Goal: Task Accomplishment & Management: Use online tool/utility

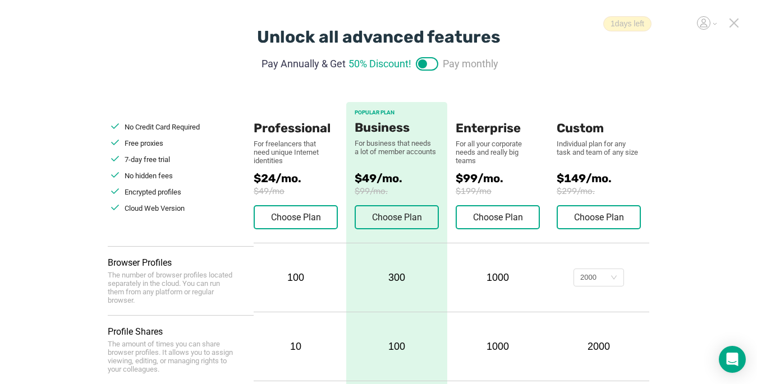
click at [735, 24] on icon at bounding box center [734, 23] width 8 height 8
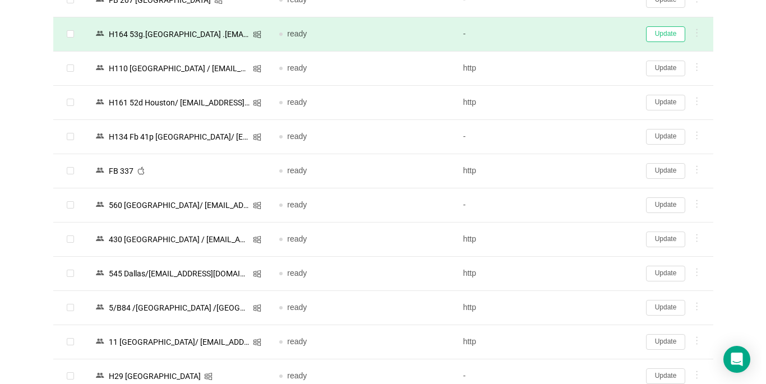
scroll to position [1321, 0]
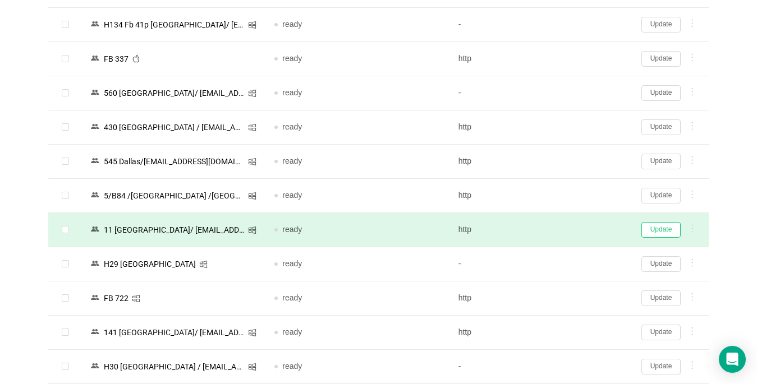
click at [657, 232] on button "Update" at bounding box center [660, 230] width 39 height 16
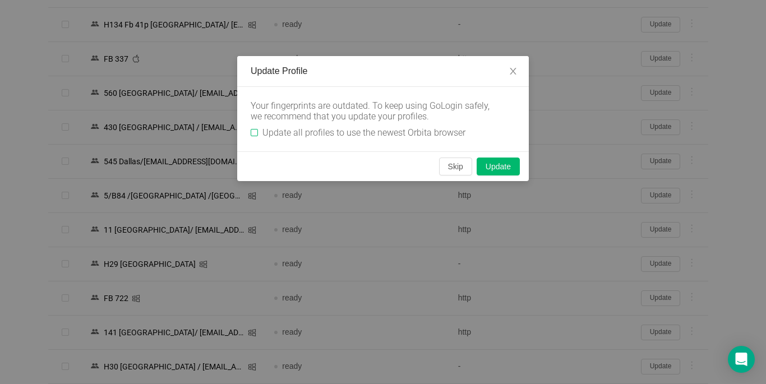
click at [251, 130] on input "Update all profiles to use the newest Orbita browser" at bounding box center [254, 132] width 7 height 7
checkbox input "true"
click at [458, 168] on button "Skip" at bounding box center [455, 167] width 33 height 18
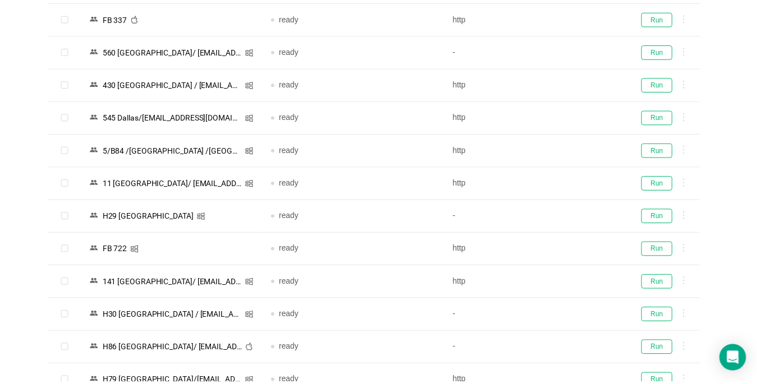
scroll to position [1283, 0]
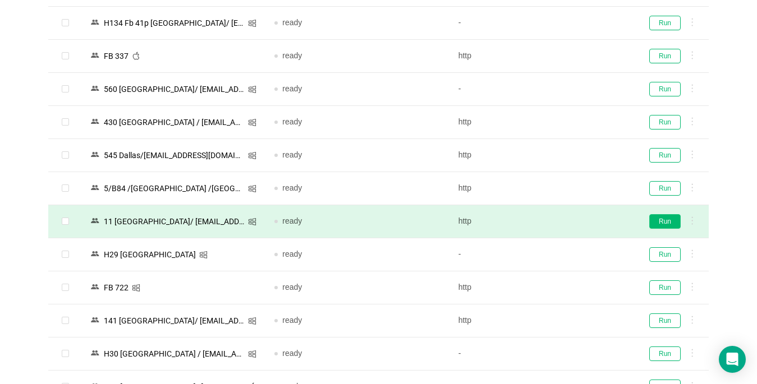
click at [660, 224] on button "Run" at bounding box center [664, 221] width 31 height 15
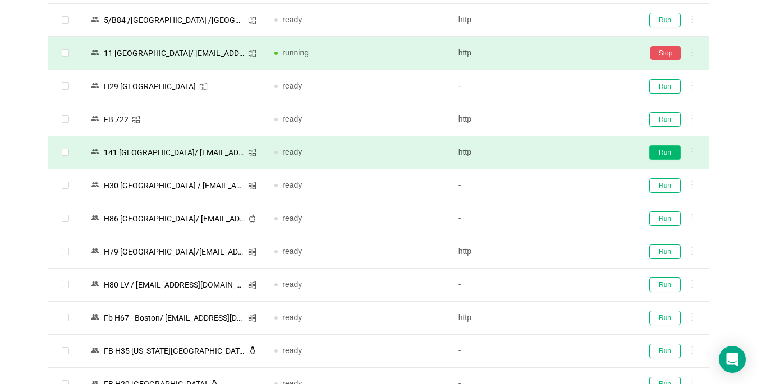
scroll to position [1395, 0]
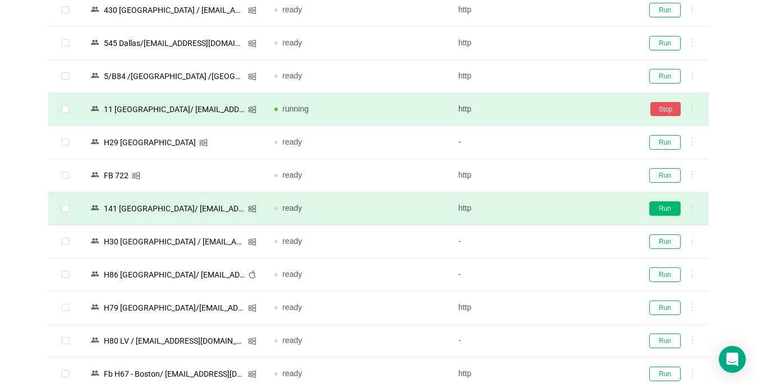
click at [663, 208] on button "Run" at bounding box center [664, 208] width 31 height 15
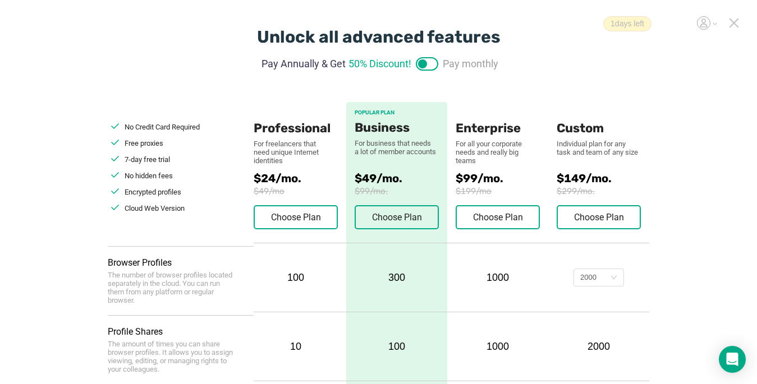
click at [733, 25] on icon at bounding box center [734, 23] width 10 height 10
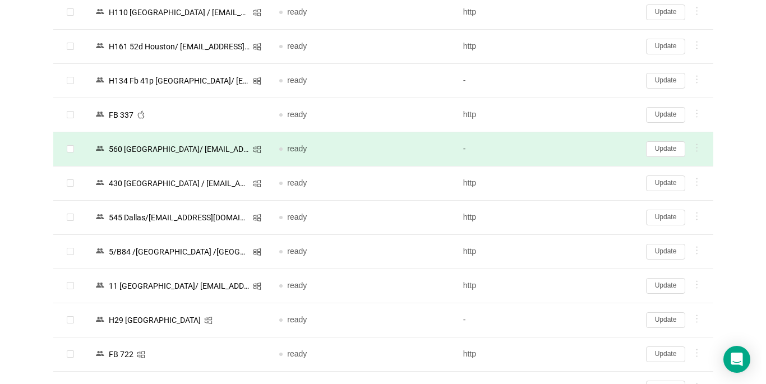
scroll to position [1321, 0]
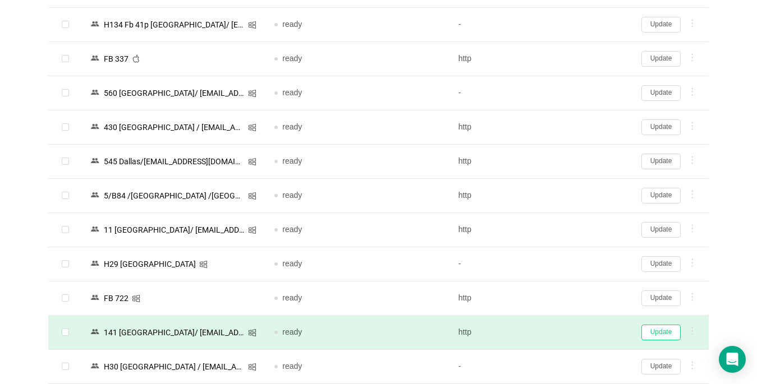
click at [661, 335] on button "Update" at bounding box center [660, 333] width 39 height 16
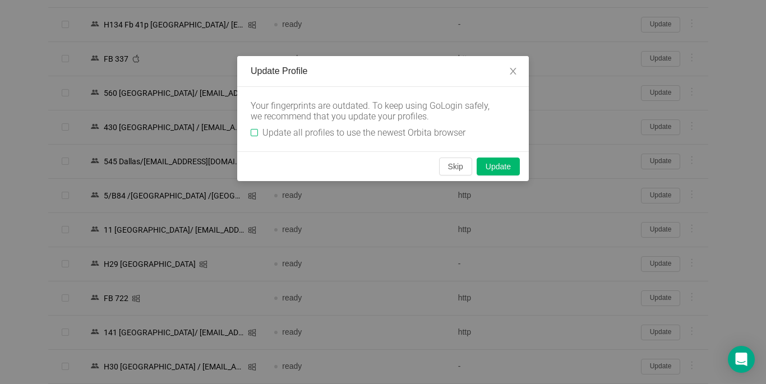
click at [256, 134] on input "Update all profiles to use the newest Orbita browser" at bounding box center [254, 132] width 7 height 7
checkbox input "true"
click at [455, 167] on button "Skip" at bounding box center [455, 167] width 33 height 18
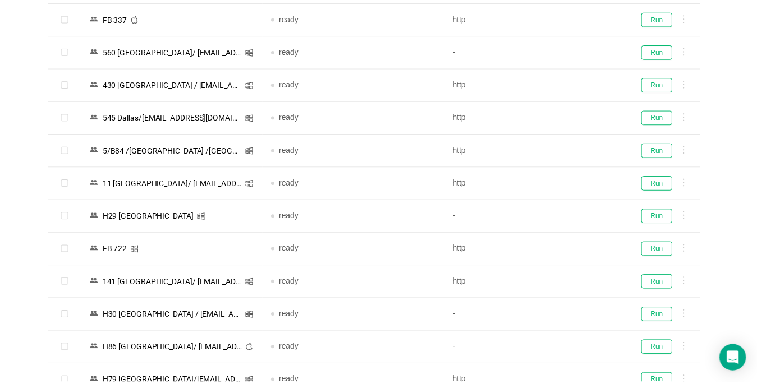
scroll to position [1283, 0]
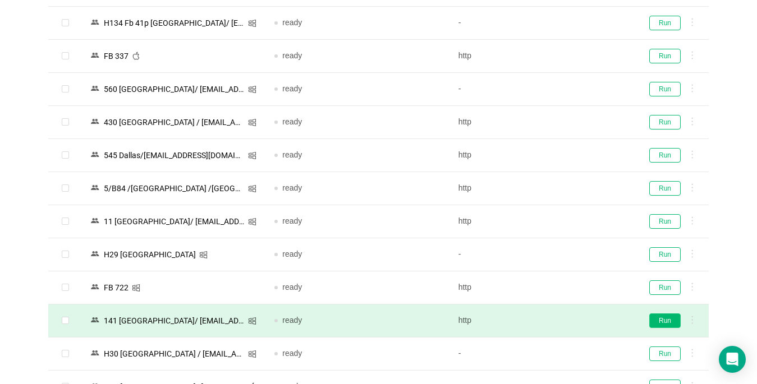
click at [663, 321] on button "Run" at bounding box center [664, 321] width 31 height 15
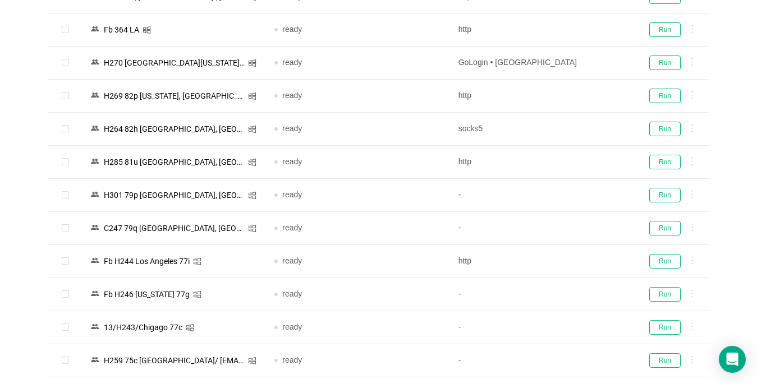
scroll to position [161, 0]
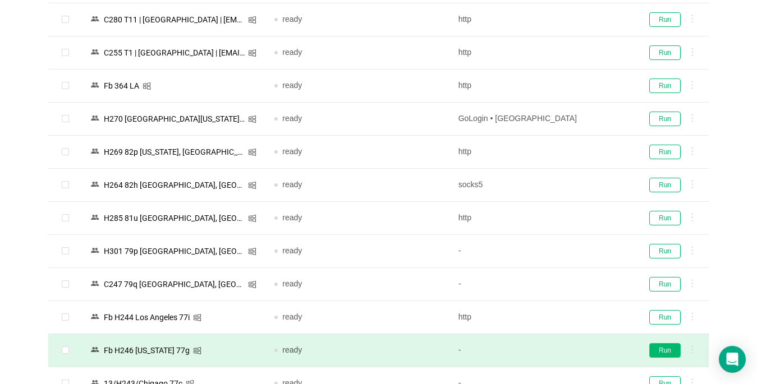
click at [663, 349] on button "Run" at bounding box center [664, 350] width 31 height 15
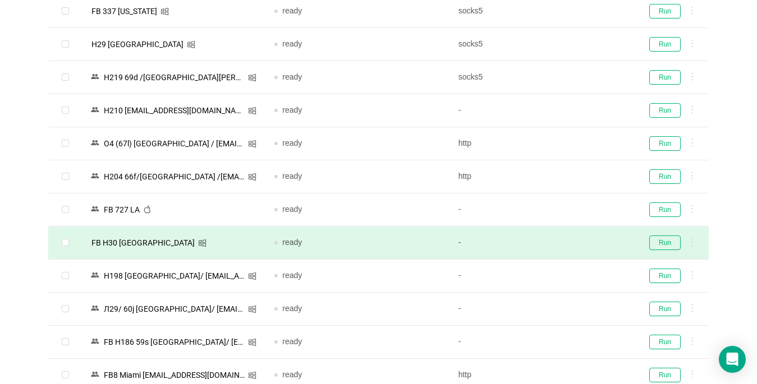
scroll to position [778, 0]
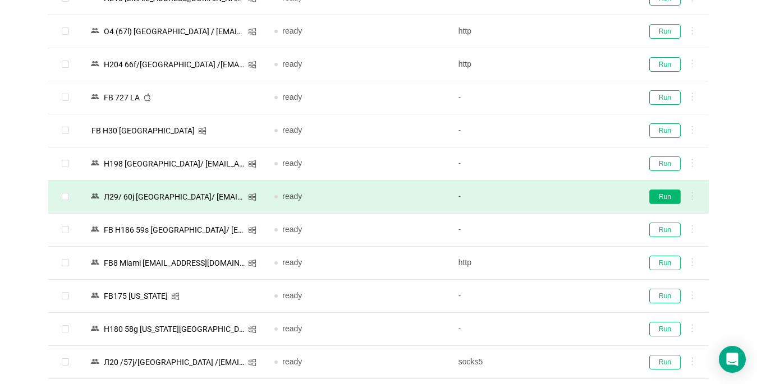
click at [674, 195] on button "Run" at bounding box center [664, 197] width 31 height 15
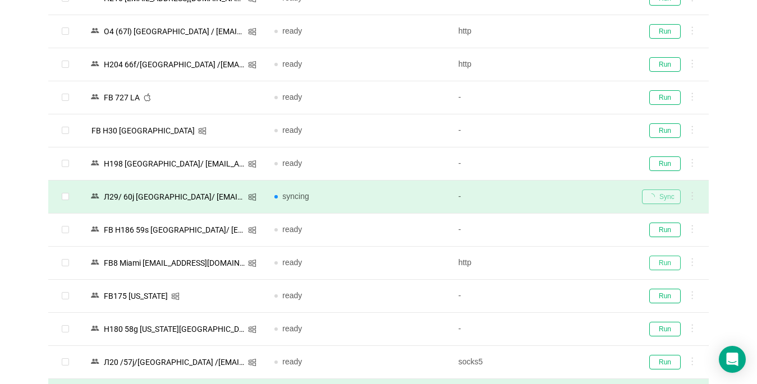
click at [658, 264] on button "Run" at bounding box center [664, 263] width 31 height 15
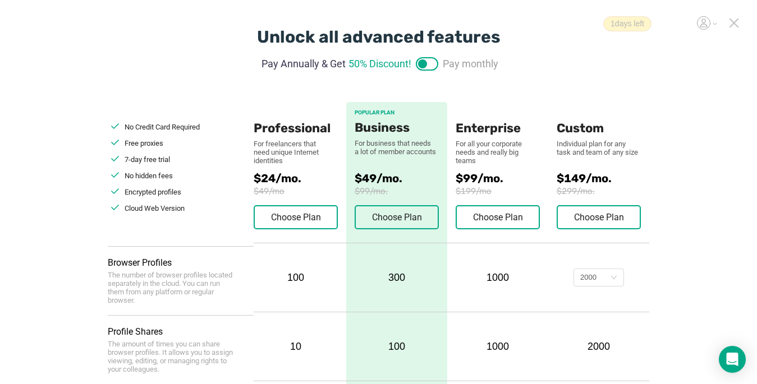
click at [565, 19] on icon at bounding box center [734, 23] width 10 height 10
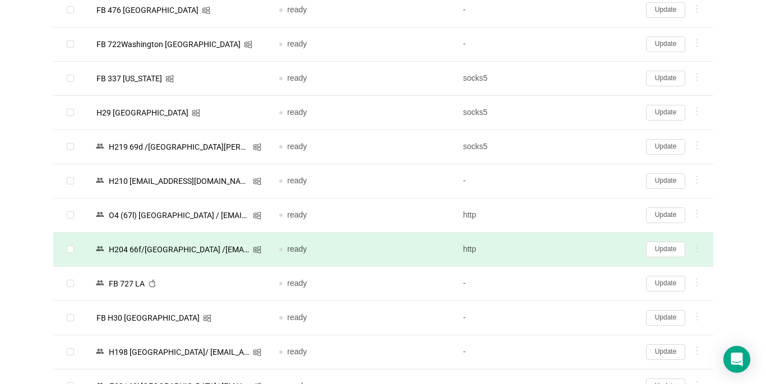
scroll to position [816, 0]
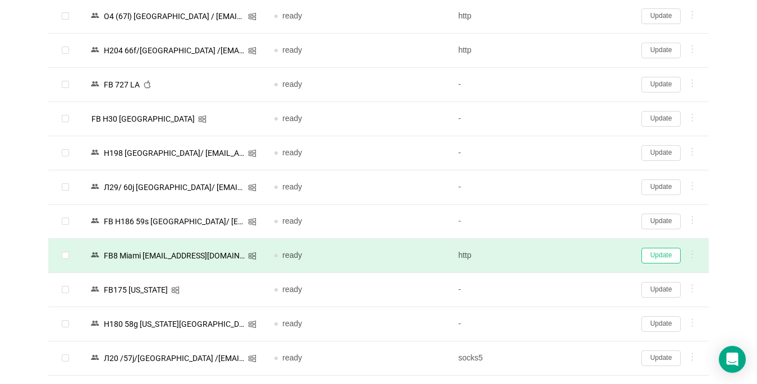
click at [565, 260] on button "Update" at bounding box center [660, 256] width 39 height 16
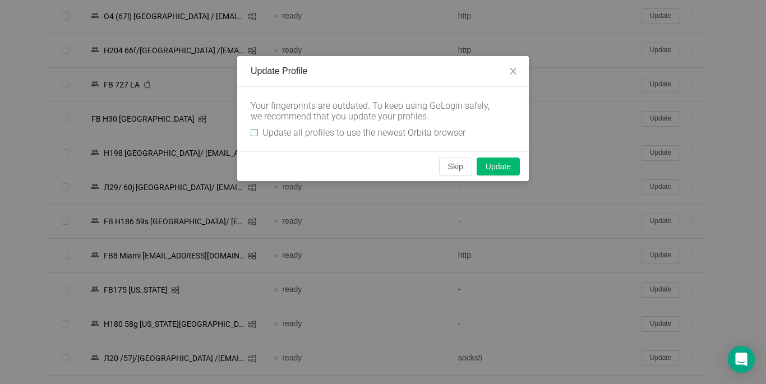
click at [253, 131] on input "Update all profiles to use the newest Orbita browser" at bounding box center [254, 132] width 7 height 7
checkbox input "true"
click at [459, 168] on button "Skip" at bounding box center [455, 167] width 33 height 18
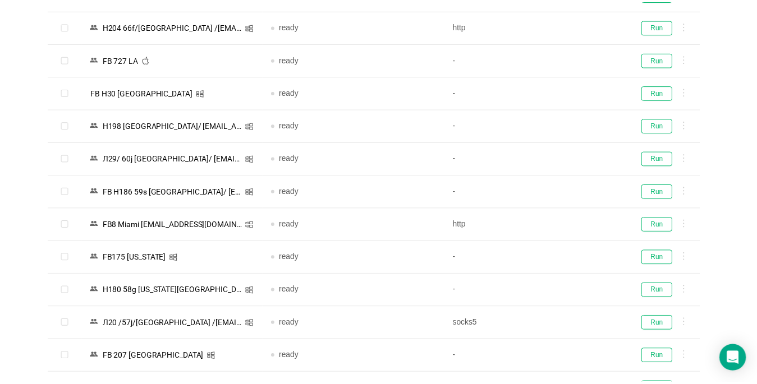
scroll to position [793, 0]
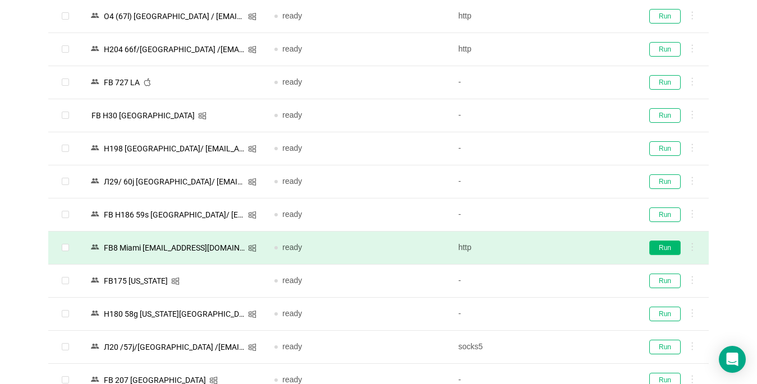
click at [565, 247] on button "Run" at bounding box center [664, 248] width 31 height 15
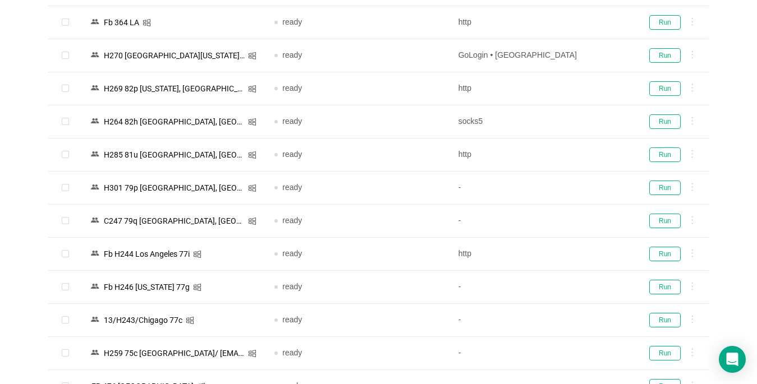
scroll to position [505, 0]
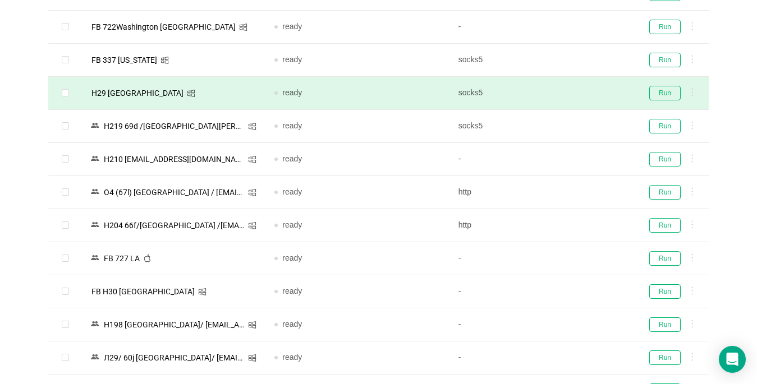
scroll to position [673, 0]
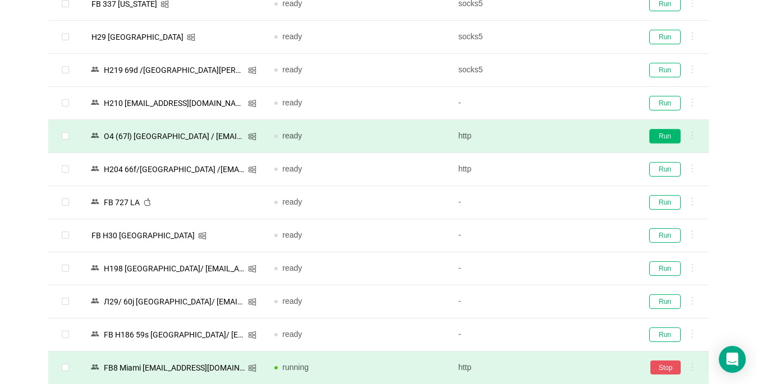
click at [565, 142] on button "Run" at bounding box center [664, 136] width 31 height 15
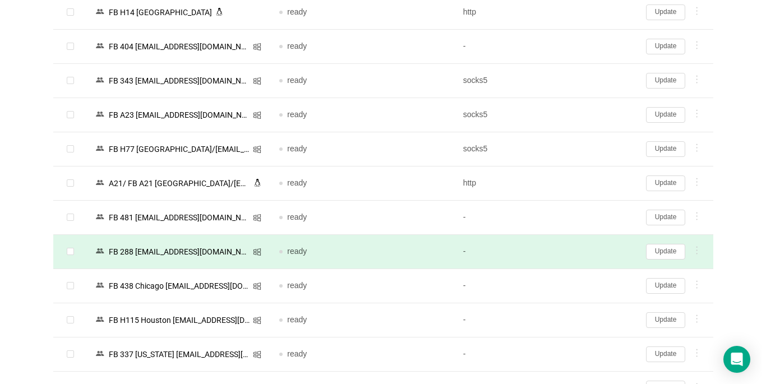
scroll to position [2281, 0]
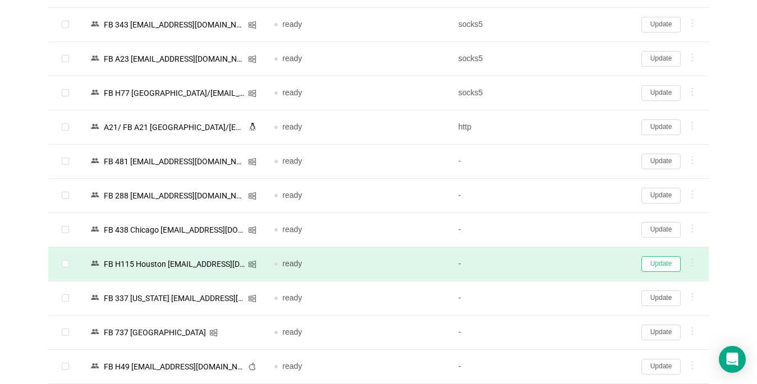
click at [565, 262] on button "Update" at bounding box center [660, 264] width 39 height 16
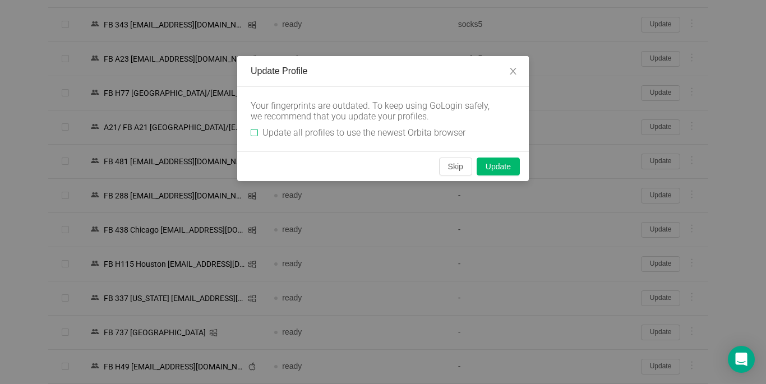
click at [254, 132] on input "Update all profiles to use the newest Orbita browser" at bounding box center [254, 132] width 7 height 7
checkbox input "true"
click at [451, 163] on button "Skip" at bounding box center [455, 167] width 33 height 18
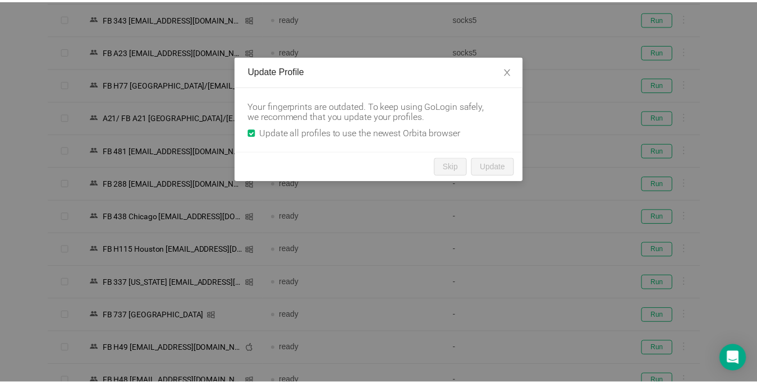
scroll to position [2276, 0]
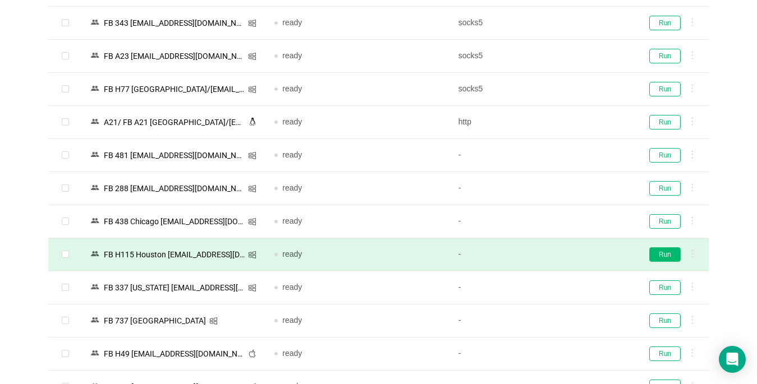
click at [565, 254] on button "Run" at bounding box center [664, 254] width 31 height 15
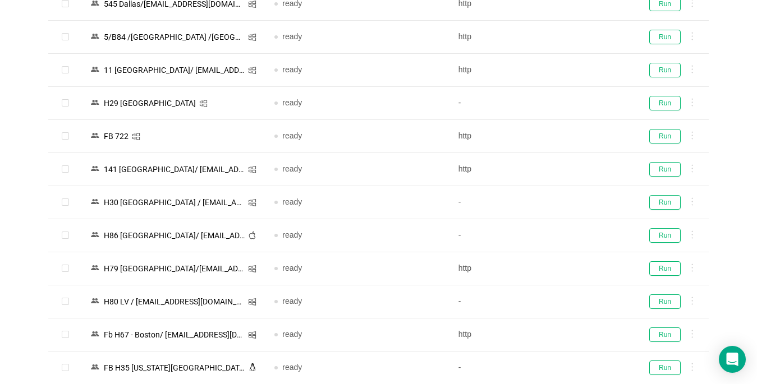
scroll to position [1378, 0]
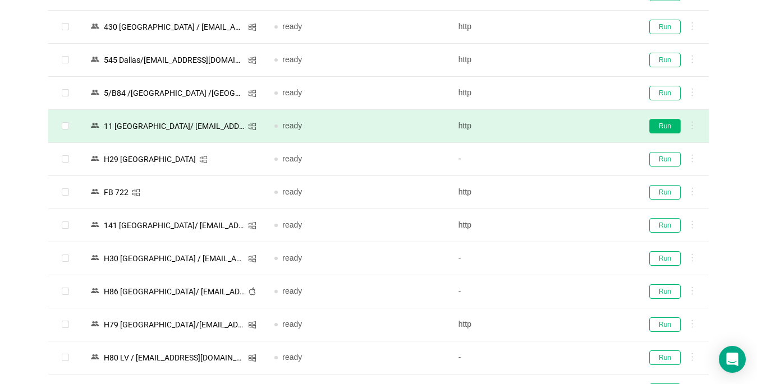
click at [565, 127] on button "Run" at bounding box center [664, 126] width 31 height 15
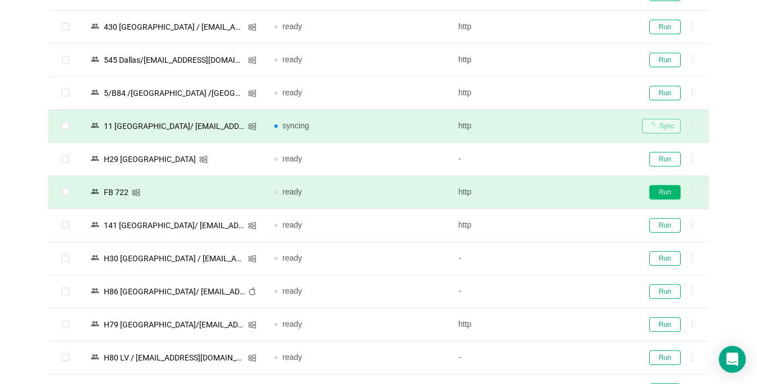
click at [565, 192] on button "Run" at bounding box center [664, 192] width 31 height 15
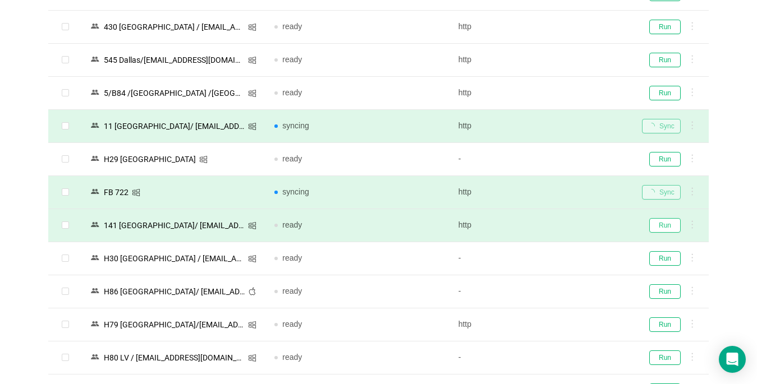
click at [565, 227] on button "Run" at bounding box center [664, 225] width 31 height 15
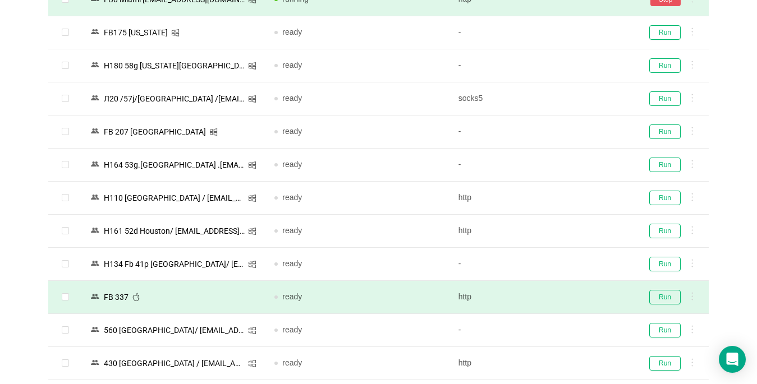
scroll to position [986, 0]
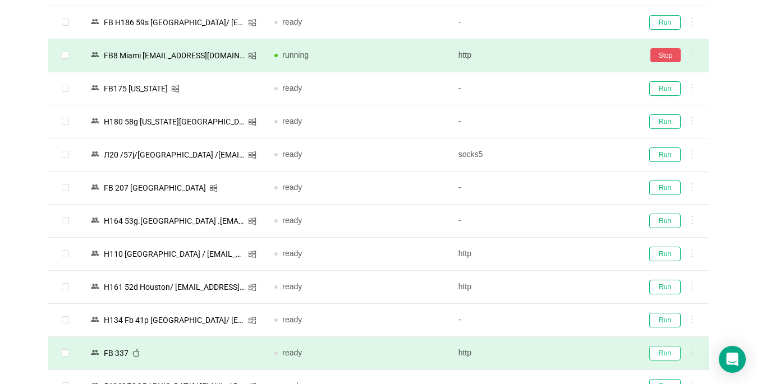
click at [565, 353] on button "Run" at bounding box center [664, 353] width 31 height 15
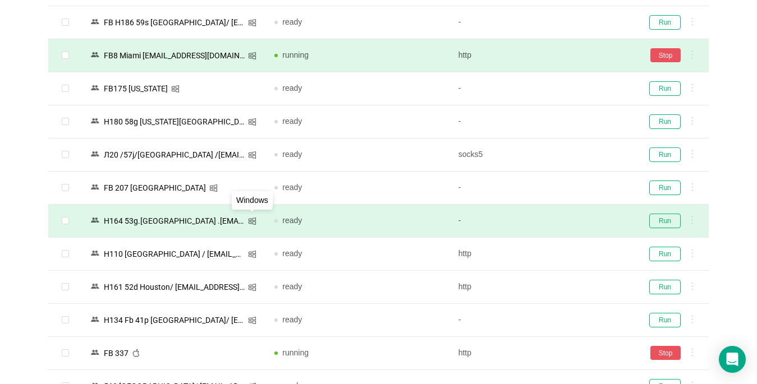
scroll to position [874, 0]
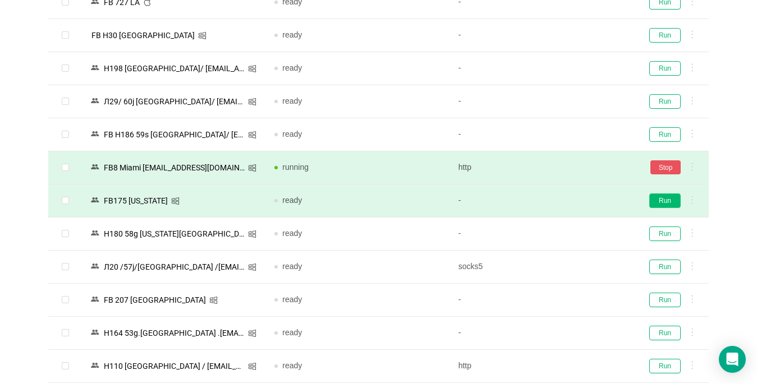
click at [565, 196] on button "Run" at bounding box center [664, 201] width 31 height 15
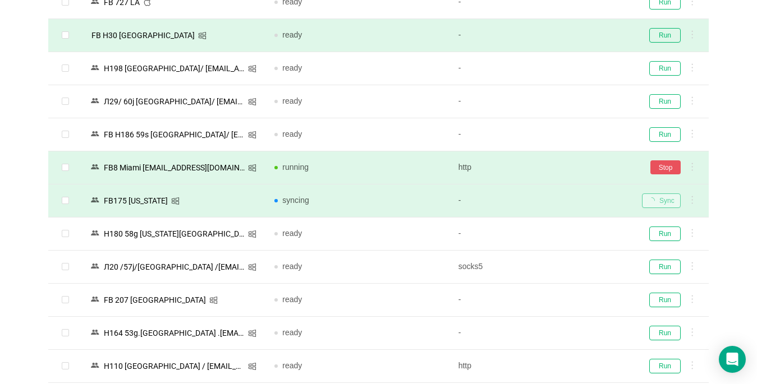
scroll to position [649, 0]
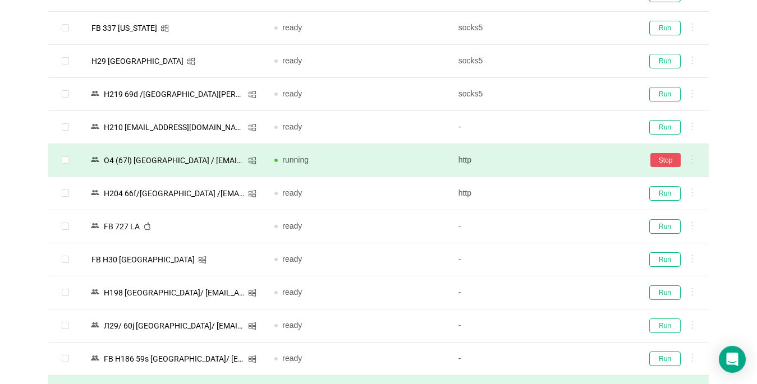
click at [565, 328] on button "Run" at bounding box center [664, 326] width 31 height 15
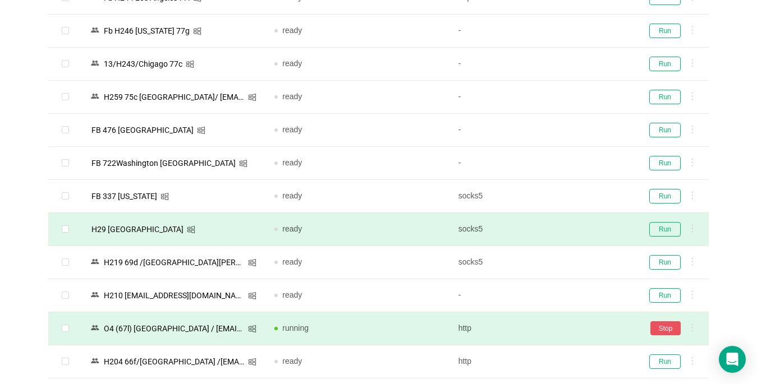
scroll to position [369, 0]
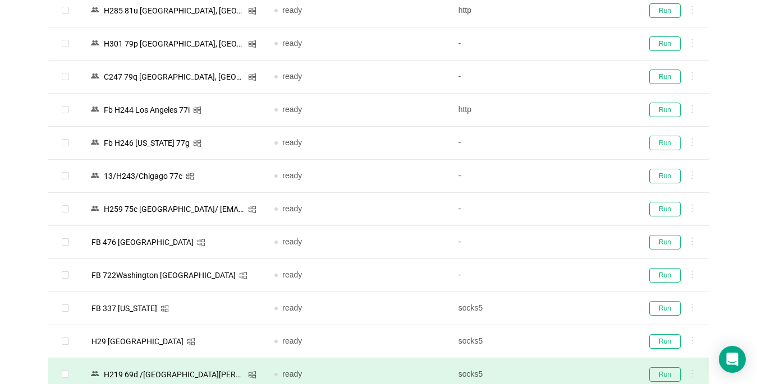
click at [565, 144] on button "Run" at bounding box center [664, 143] width 31 height 15
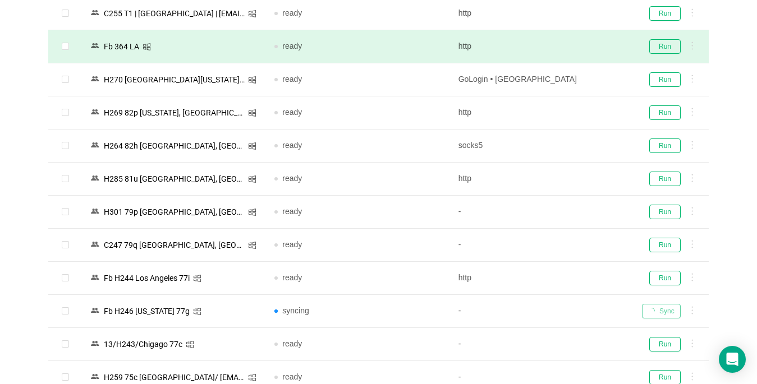
scroll to position [32, 0]
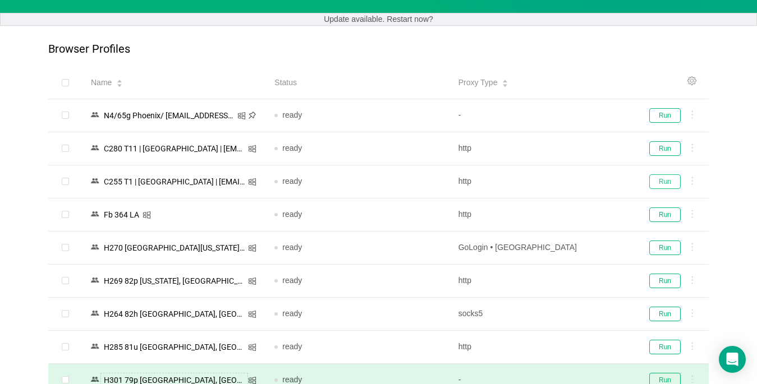
click at [565, 181] on button "Run" at bounding box center [664, 181] width 31 height 15
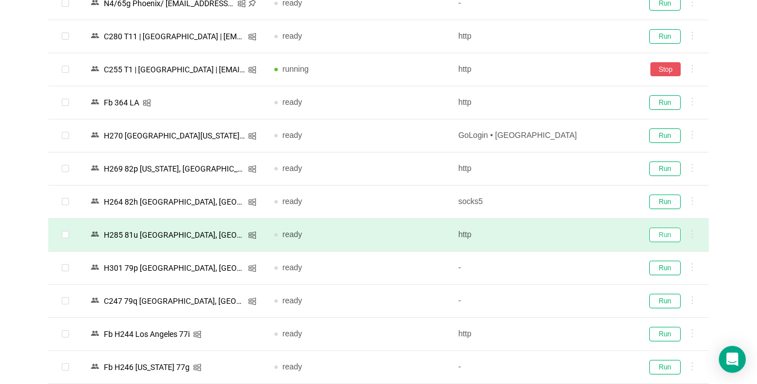
click at [565, 232] on button "Run" at bounding box center [664, 235] width 31 height 15
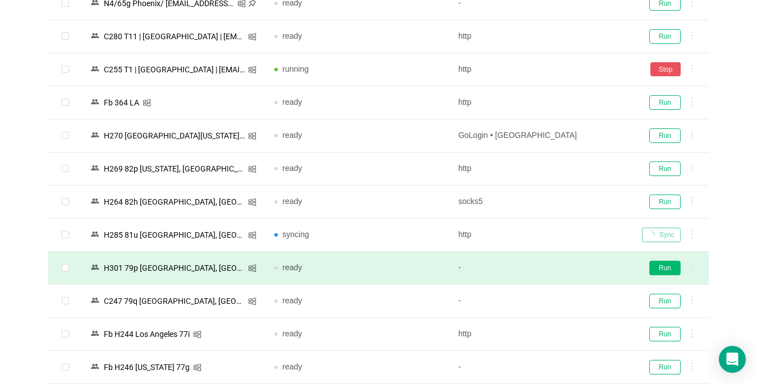
click at [565, 258] on td "Run" at bounding box center [671, 268] width 76 height 33
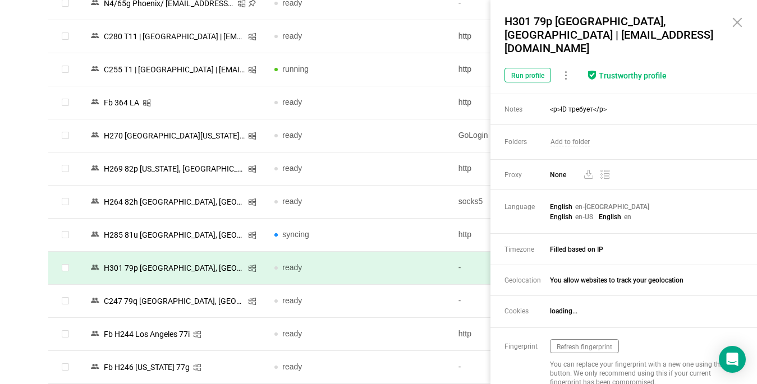
click at [565, 268] on button "Run" at bounding box center [664, 268] width 31 height 15
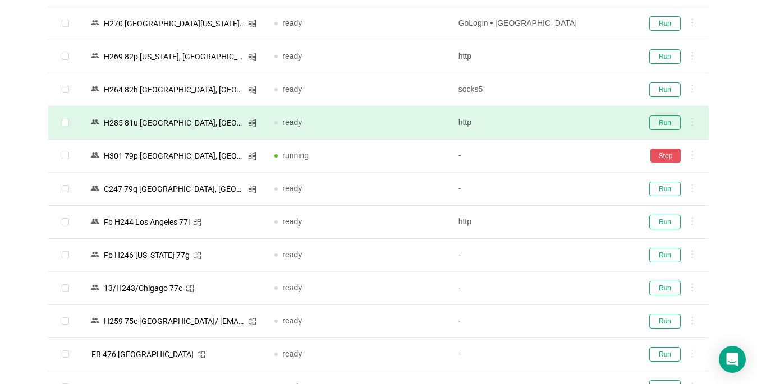
scroll to position [313, 0]
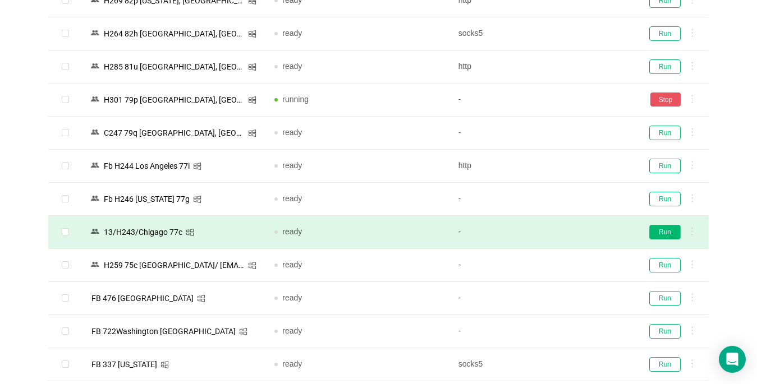
click at [565, 231] on button "Run" at bounding box center [664, 232] width 31 height 15
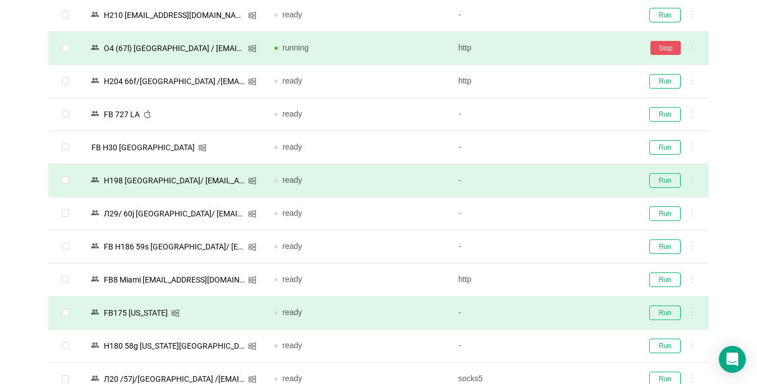
scroll to position [817, 0]
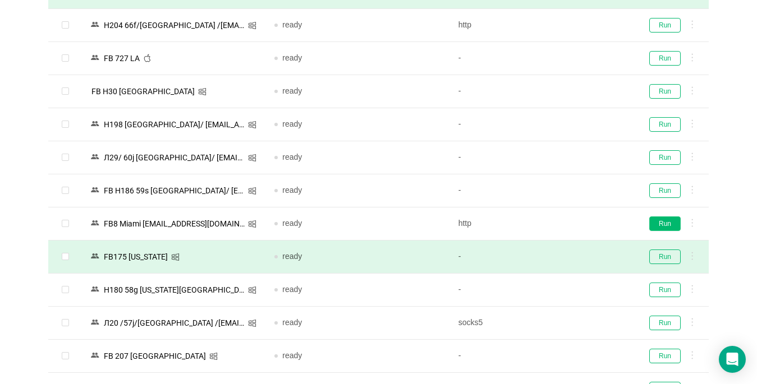
click at [565, 221] on button "Run" at bounding box center [664, 224] width 31 height 15
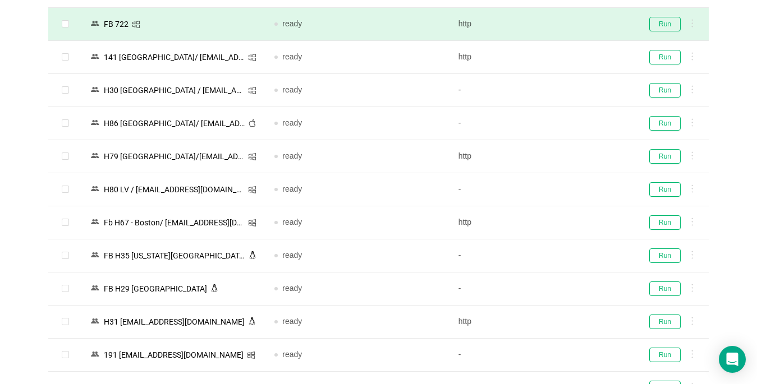
scroll to position [1322, 0]
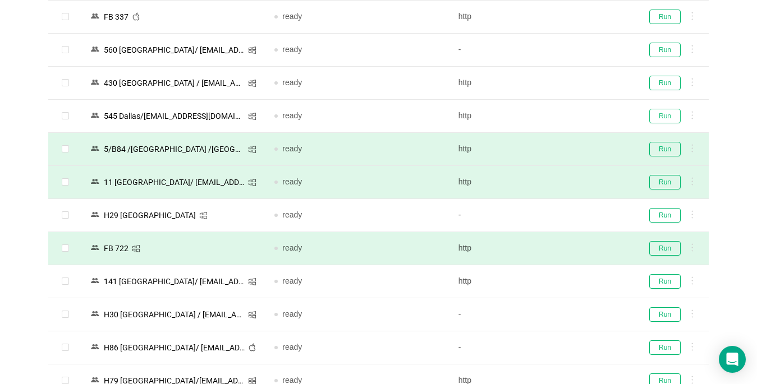
drag, startPoint x: 665, startPoint y: 114, endPoint x: 410, endPoint y: 163, distance: 260.6
click at [565, 113] on button "Run" at bounding box center [664, 116] width 31 height 15
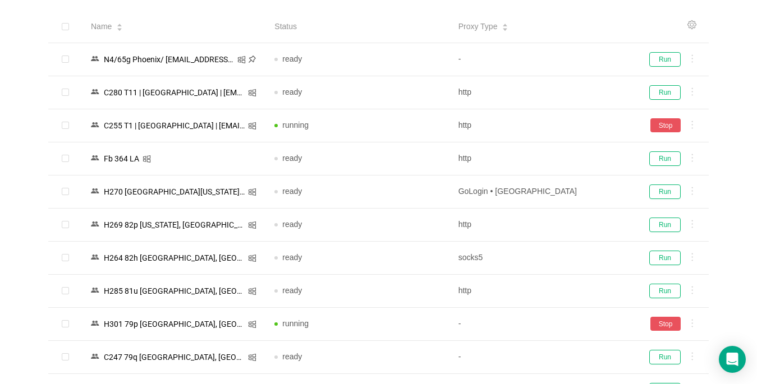
scroll to position [337, 0]
